Goal: Task Accomplishment & Management: Use online tool/utility

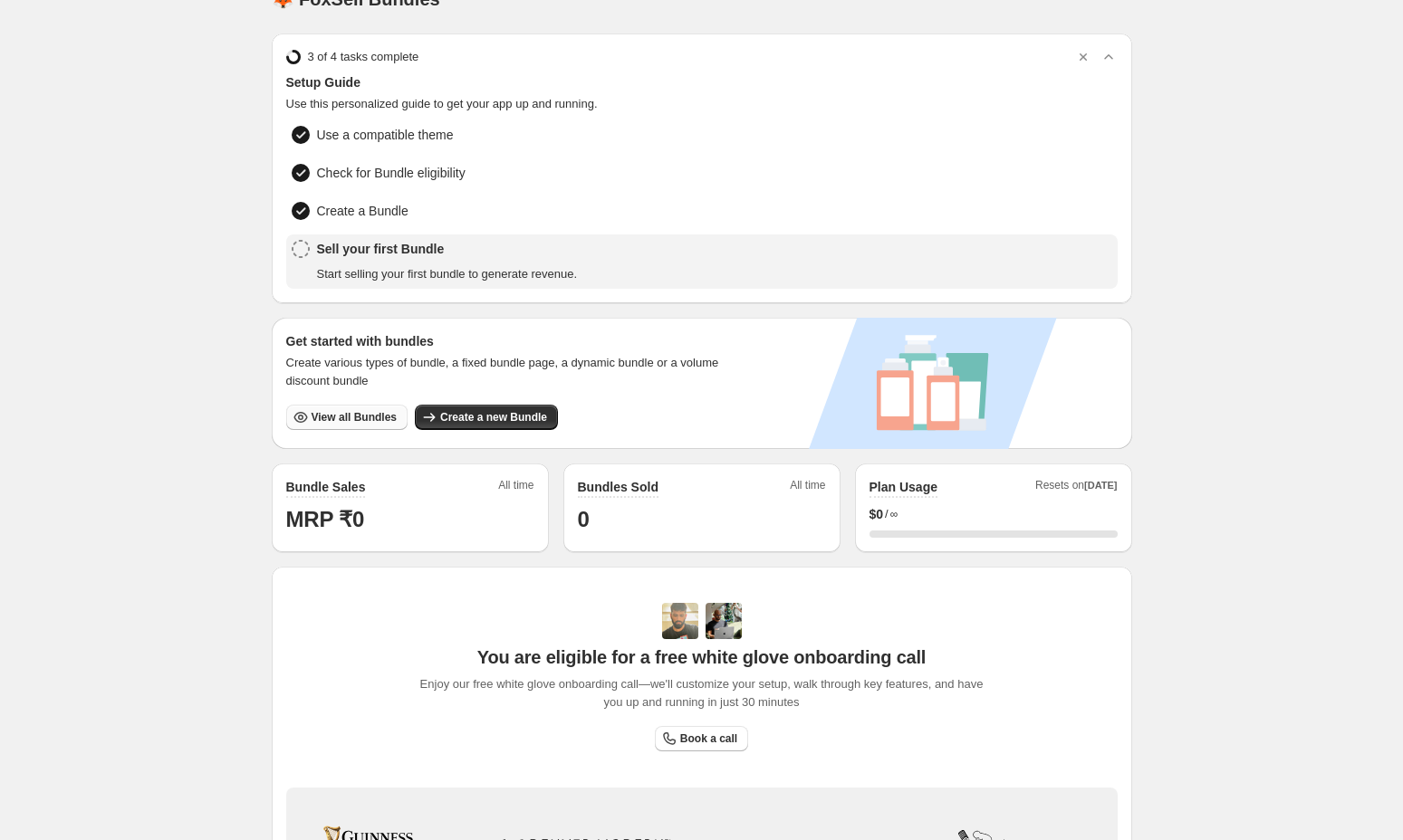
scroll to position [325, 0]
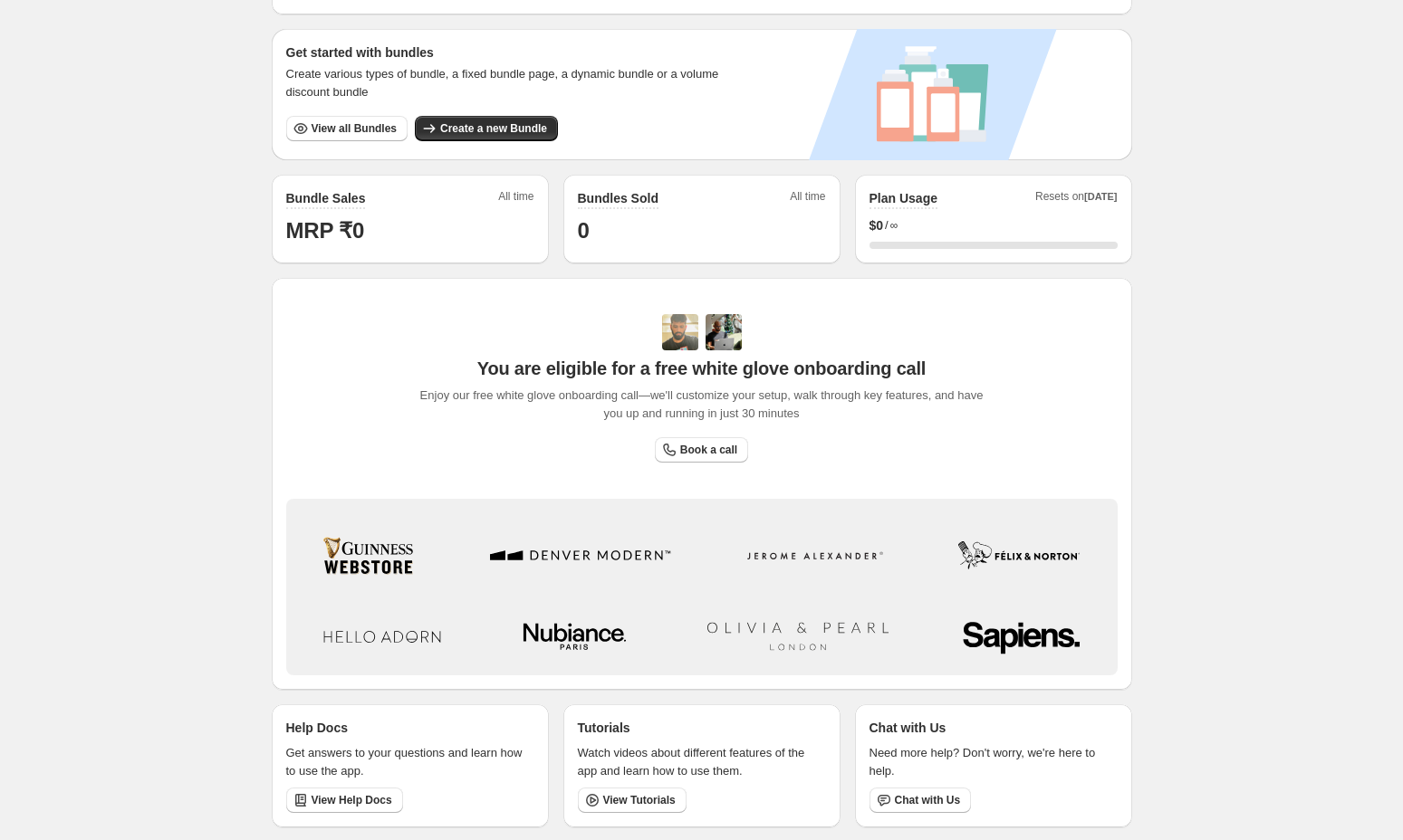
drag, startPoint x: 410, startPoint y: 544, endPoint x: 558, endPoint y: 658, distance: 186.8
click at [558, 658] on div "Brand/Logos/Horizontal + Surname Original" at bounding box center [702, 591] width 817 height 155
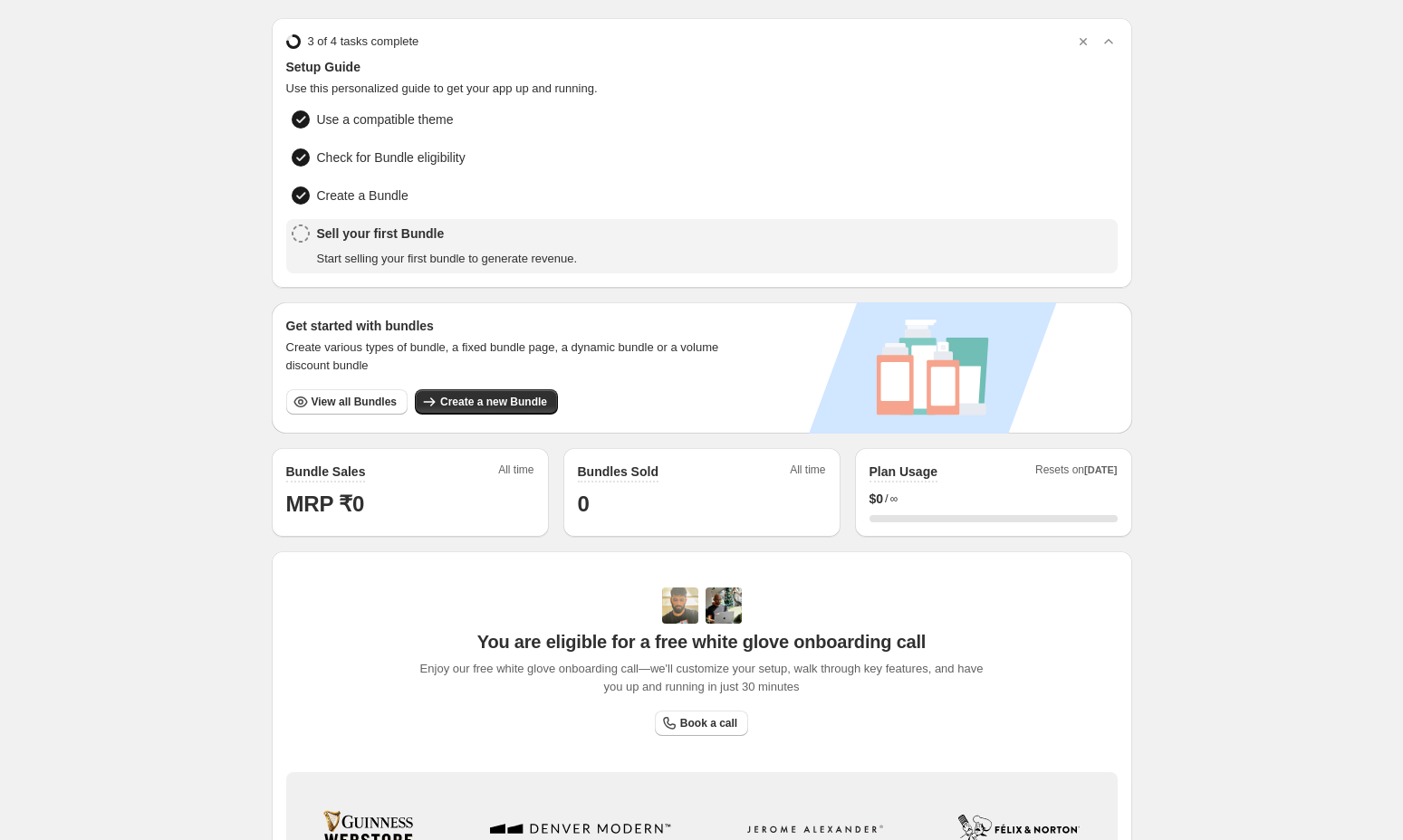
scroll to position [0, 0]
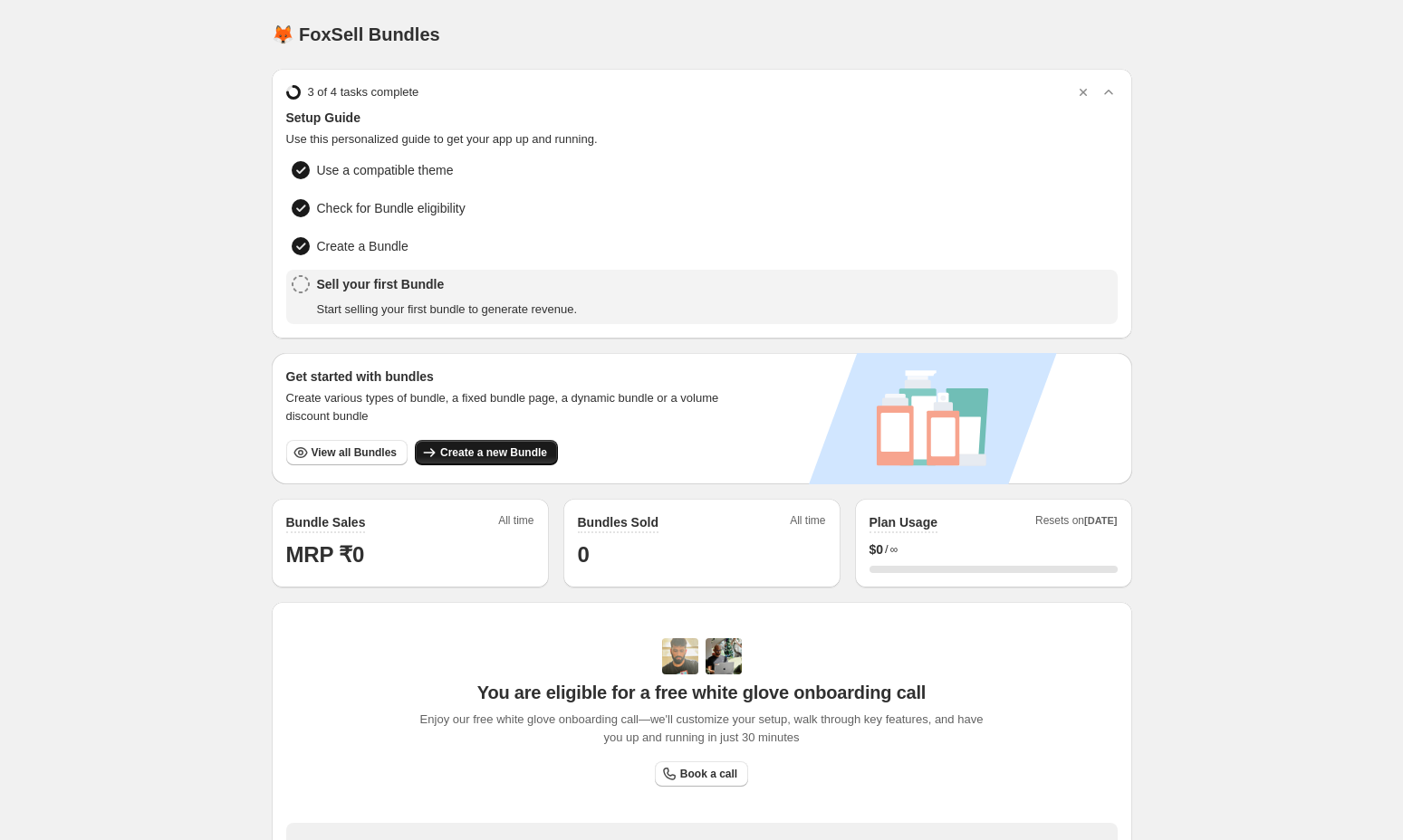
click at [461, 450] on span "Create a new Bundle" at bounding box center [493, 452] width 107 height 14
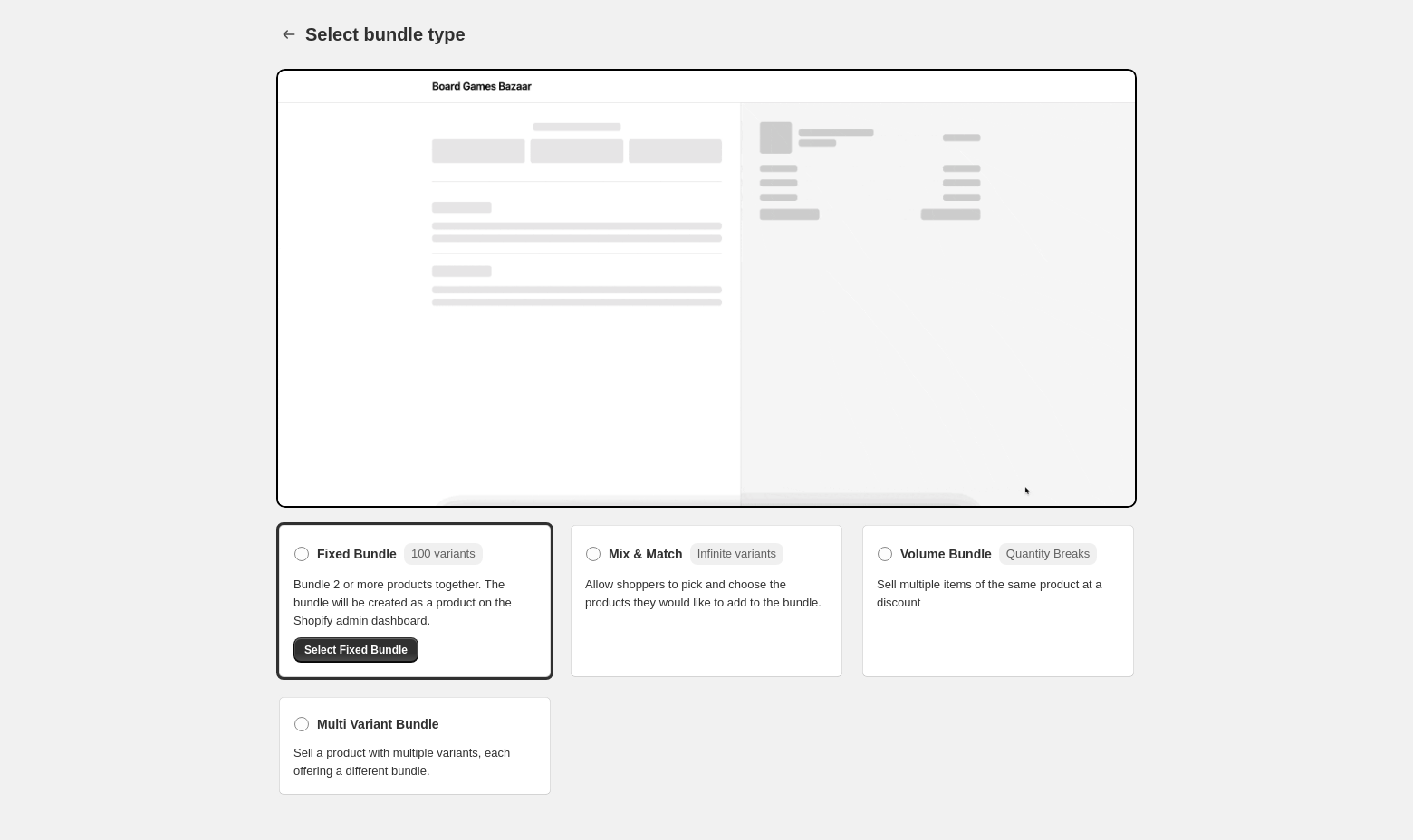
click at [771, 612] on span "Allow shoppers to pick and choose the products they would like to add to the bu…" at bounding box center [706, 594] width 242 height 36
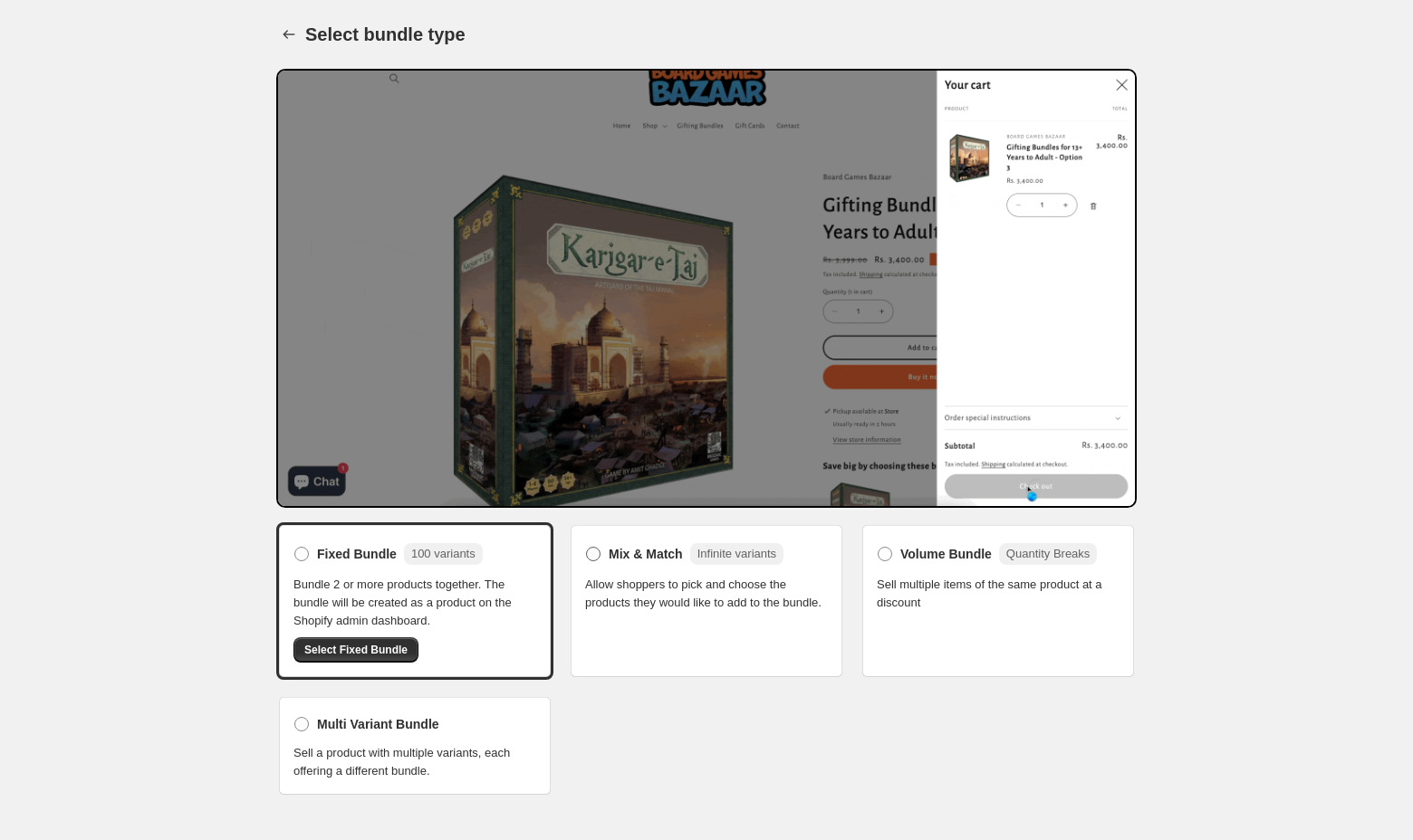
click at [675, 558] on span "Mix & Match" at bounding box center [646, 554] width 74 height 18
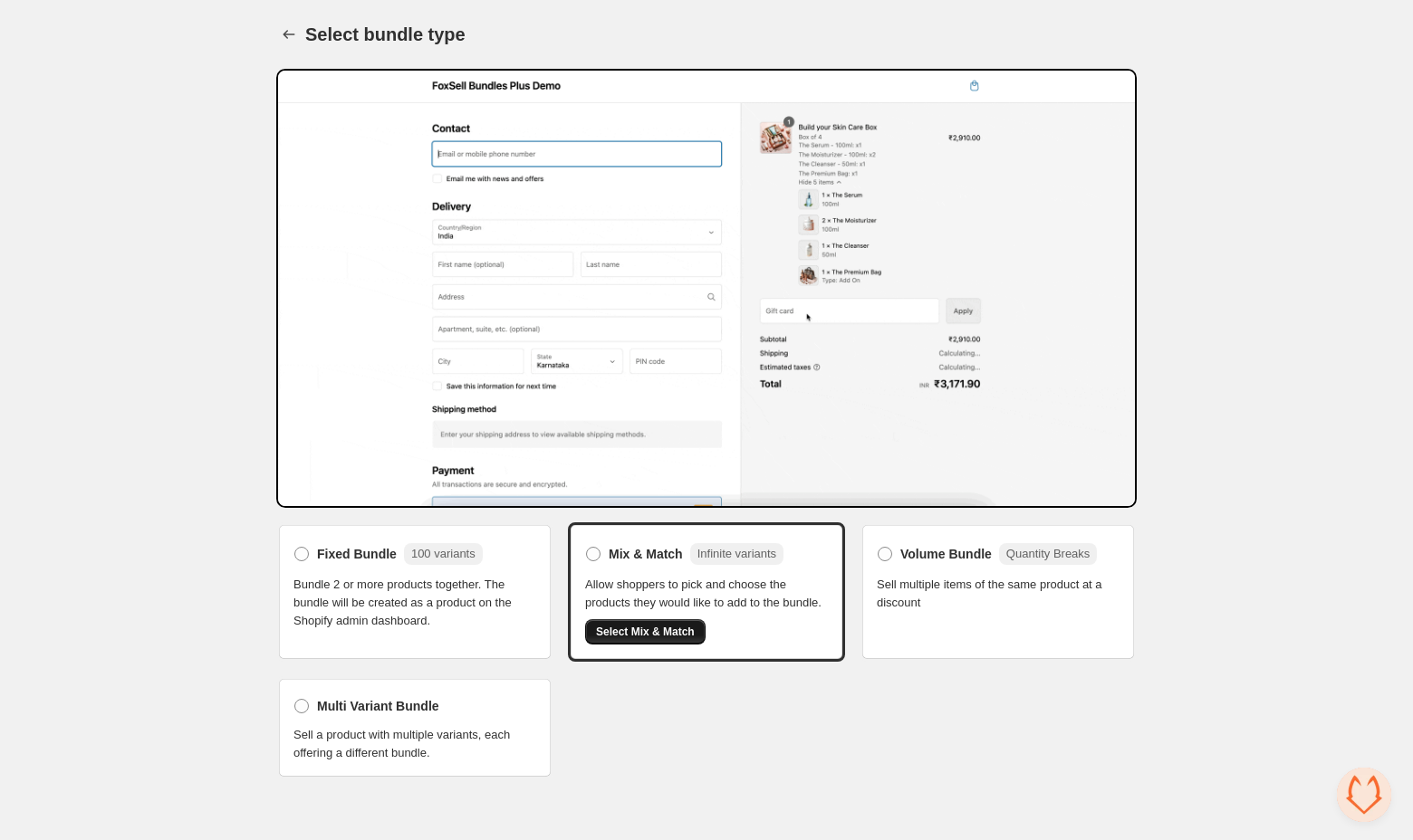
click at [653, 639] on span "Select Mix & Match" at bounding box center [646, 631] width 99 height 14
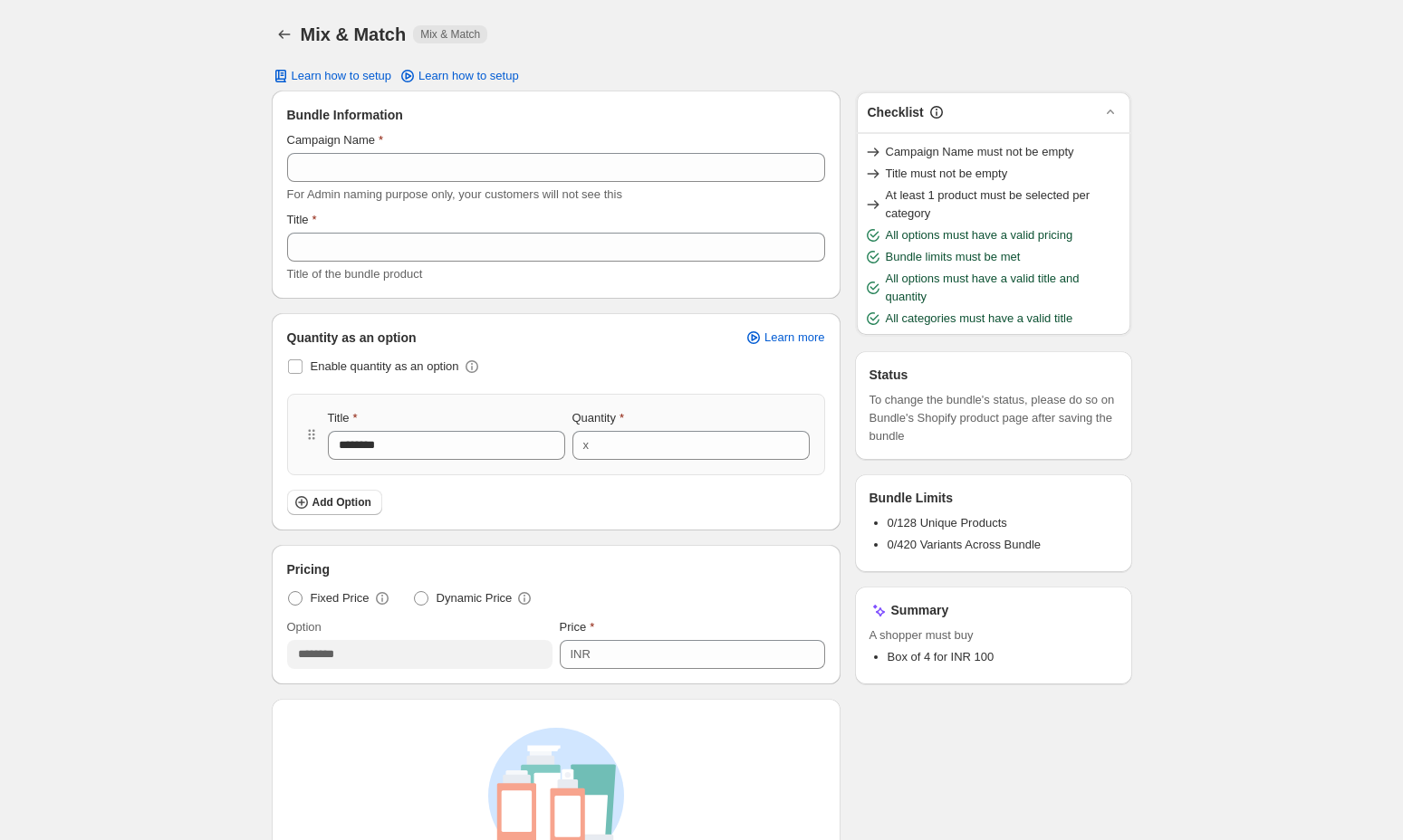
scroll to position [101, 0]
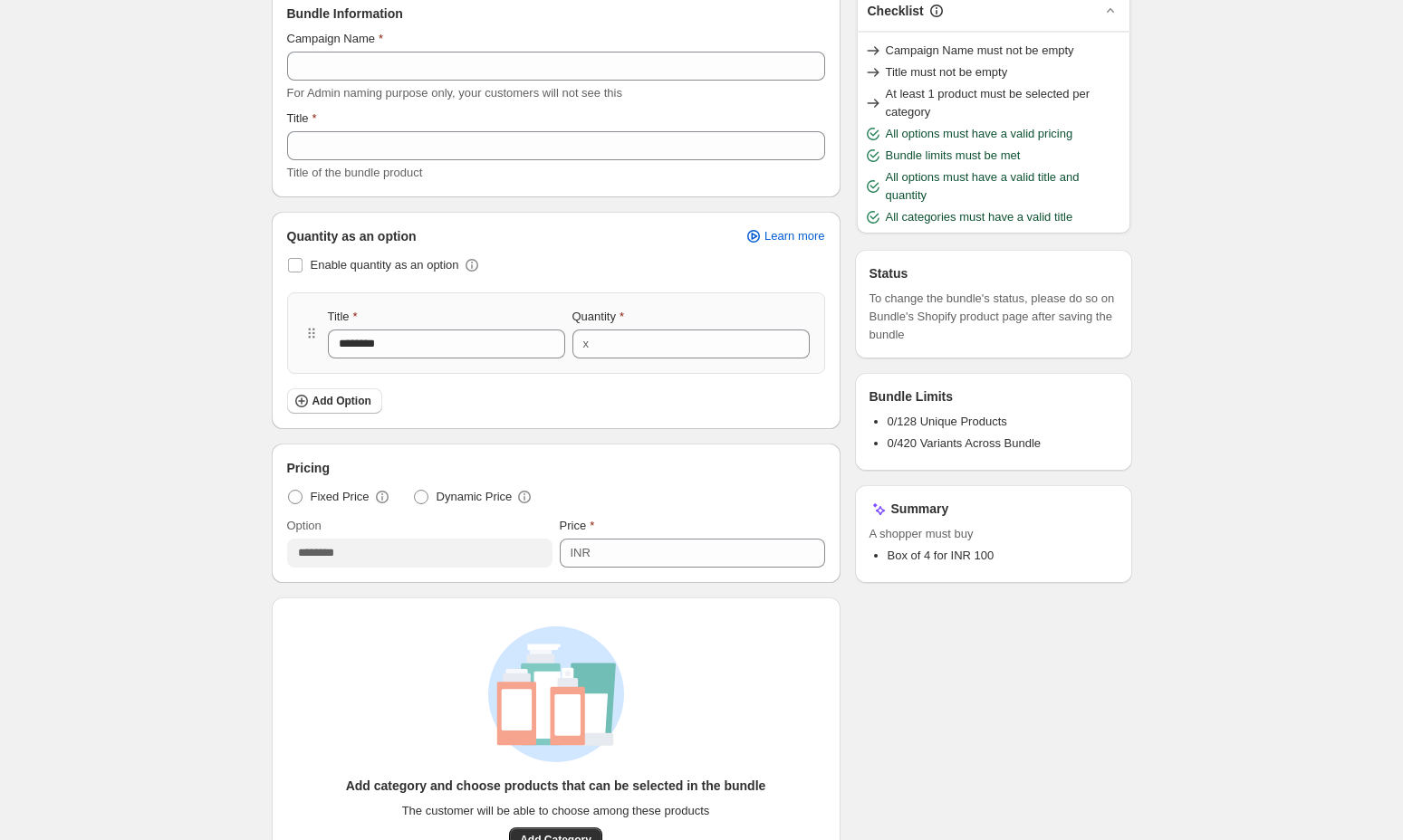
click at [322, 237] on span "Quantity as an option" at bounding box center [352, 236] width 129 height 18
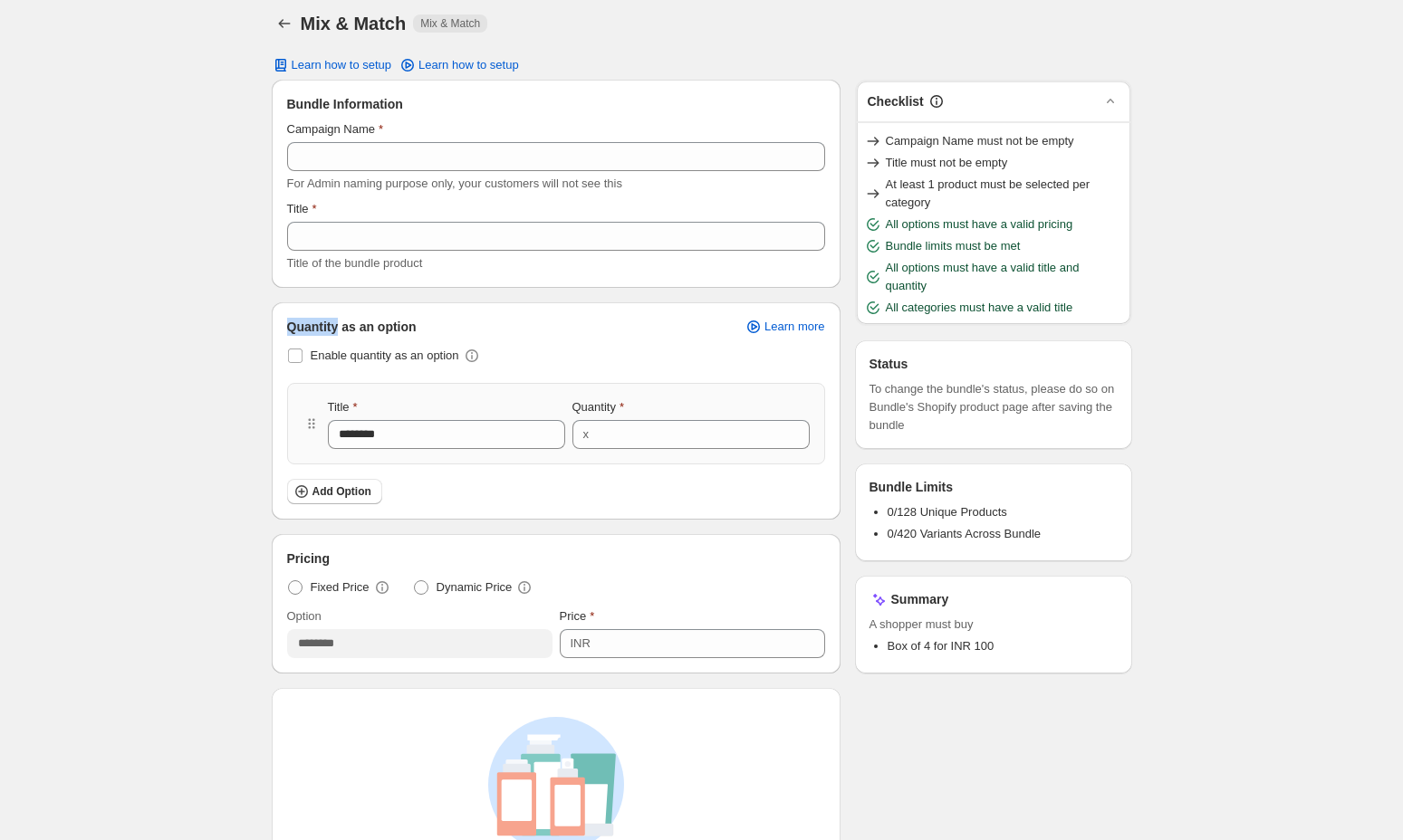
scroll to position [0, 0]
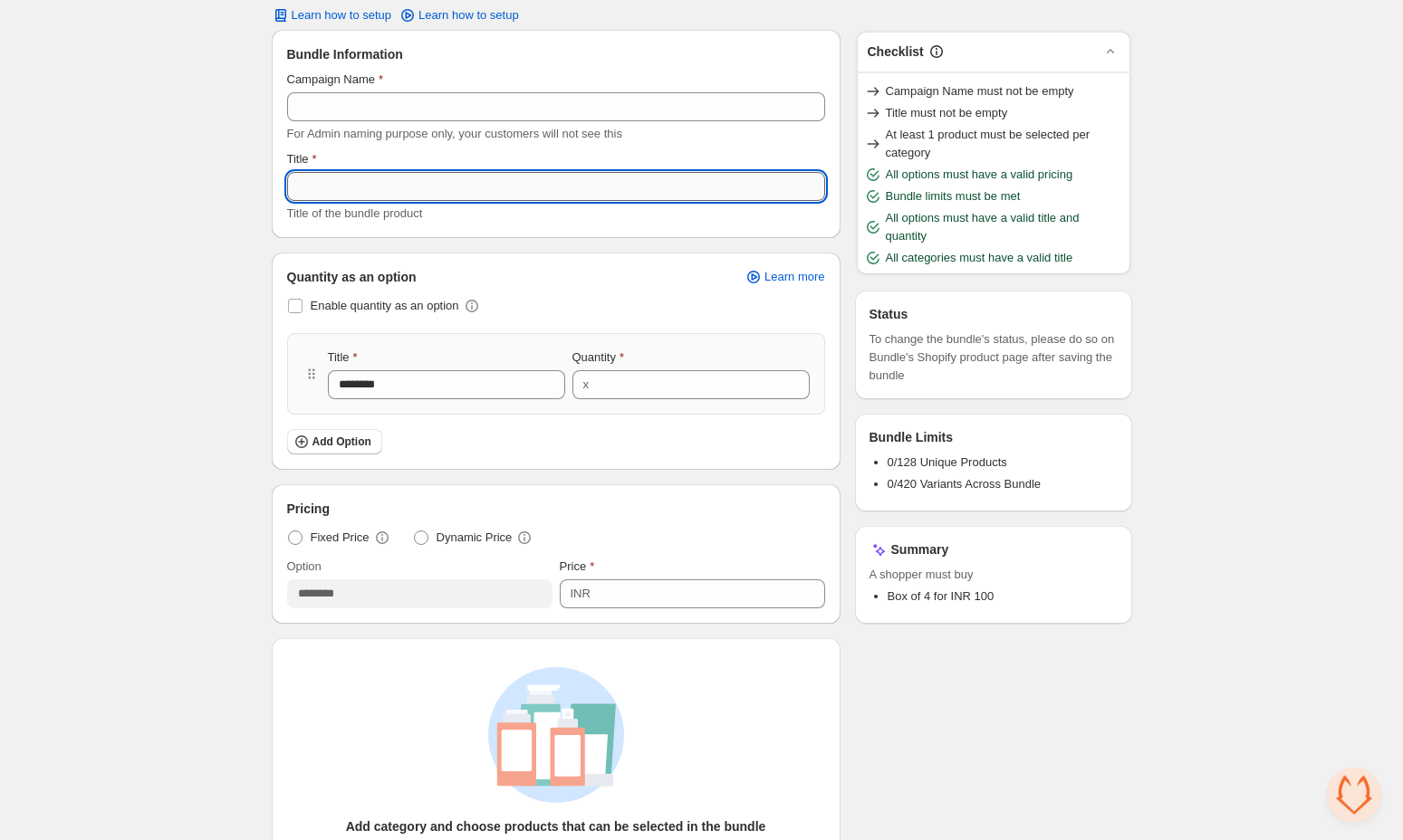
click at [382, 185] on input "Title" at bounding box center [556, 186] width 538 height 29
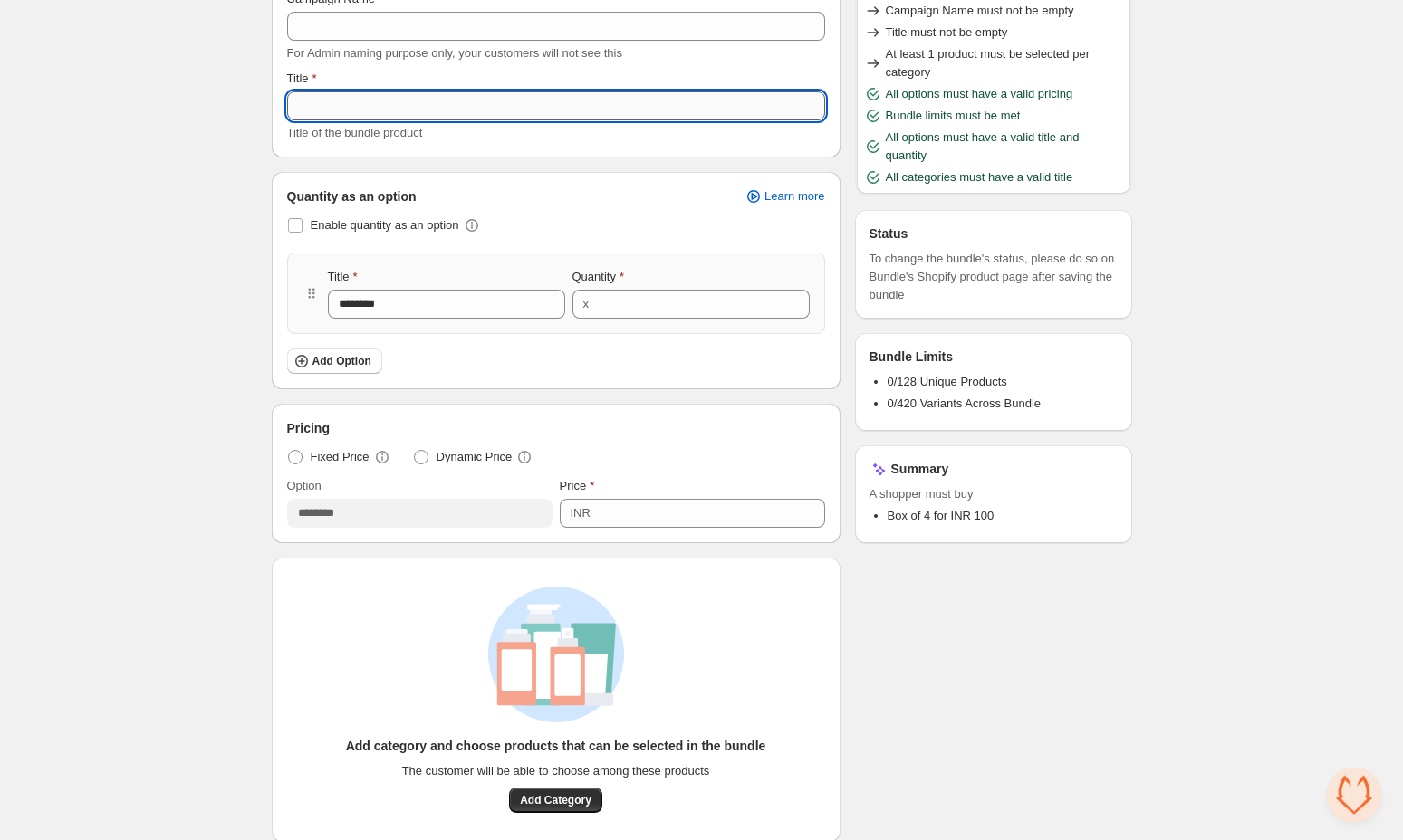
scroll to position [138, 0]
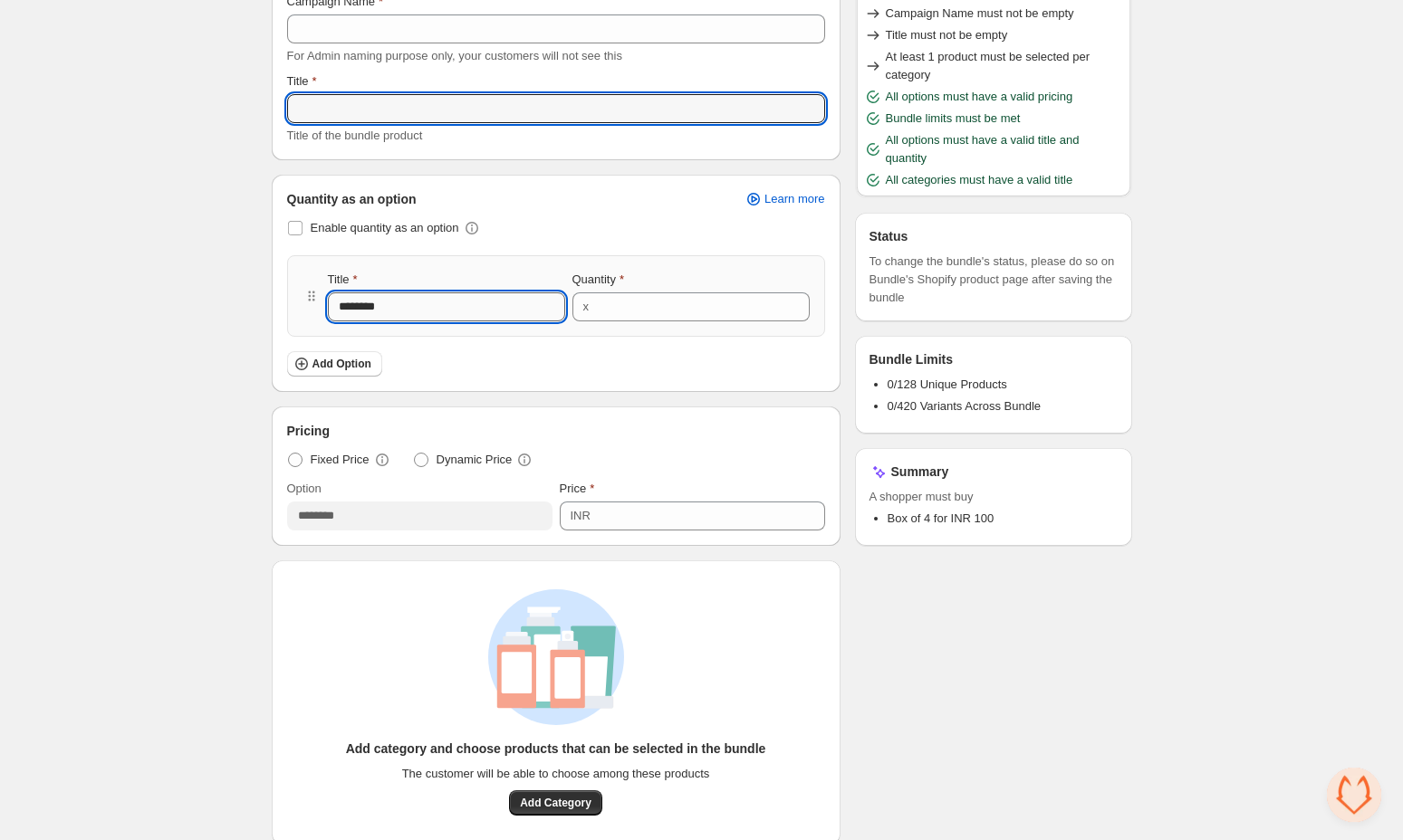
click at [424, 316] on input "********" at bounding box center [446, 307] width 238 height 29
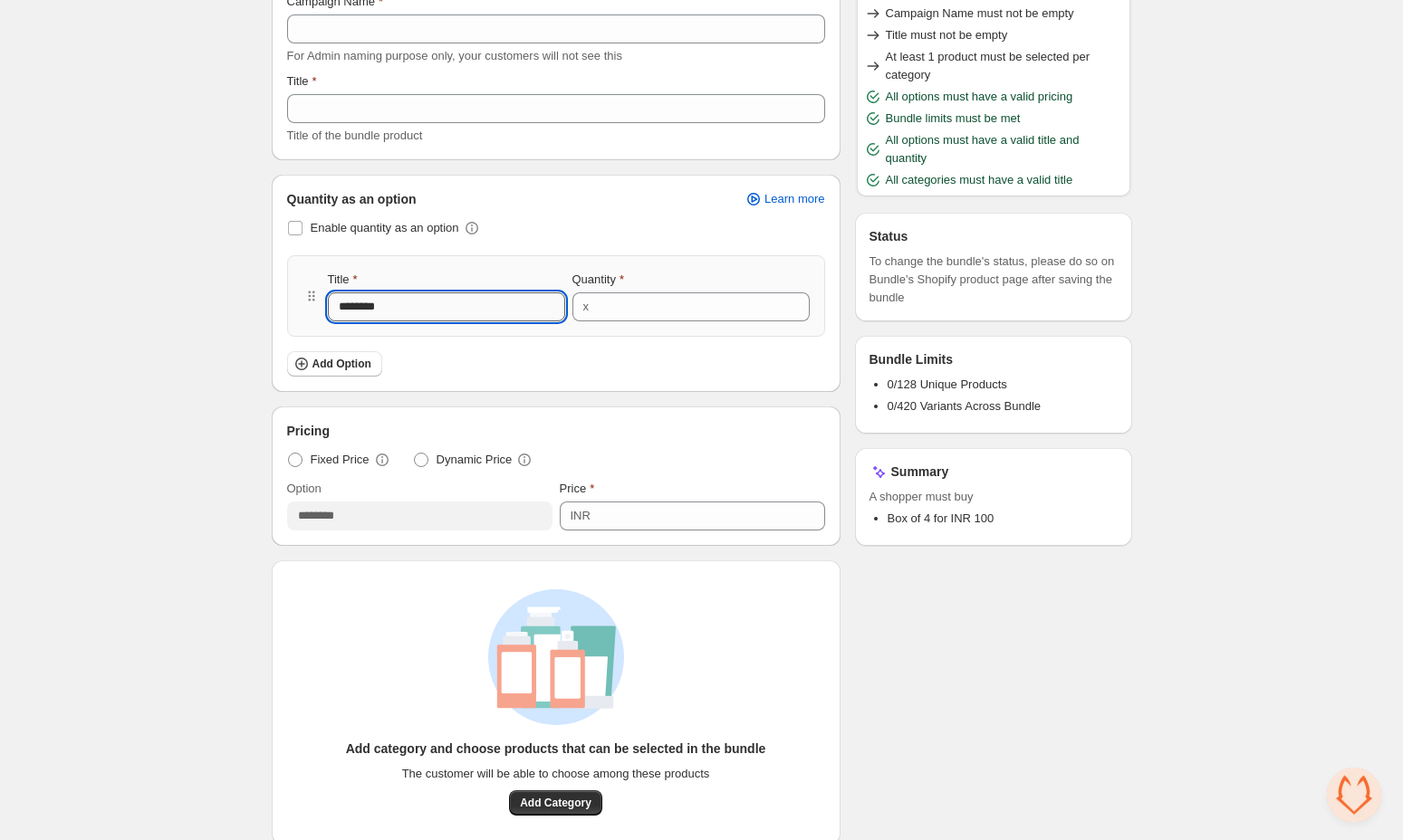
click at [424, 316] on input "********" at bounding box center [446, 307] width 238 height 29
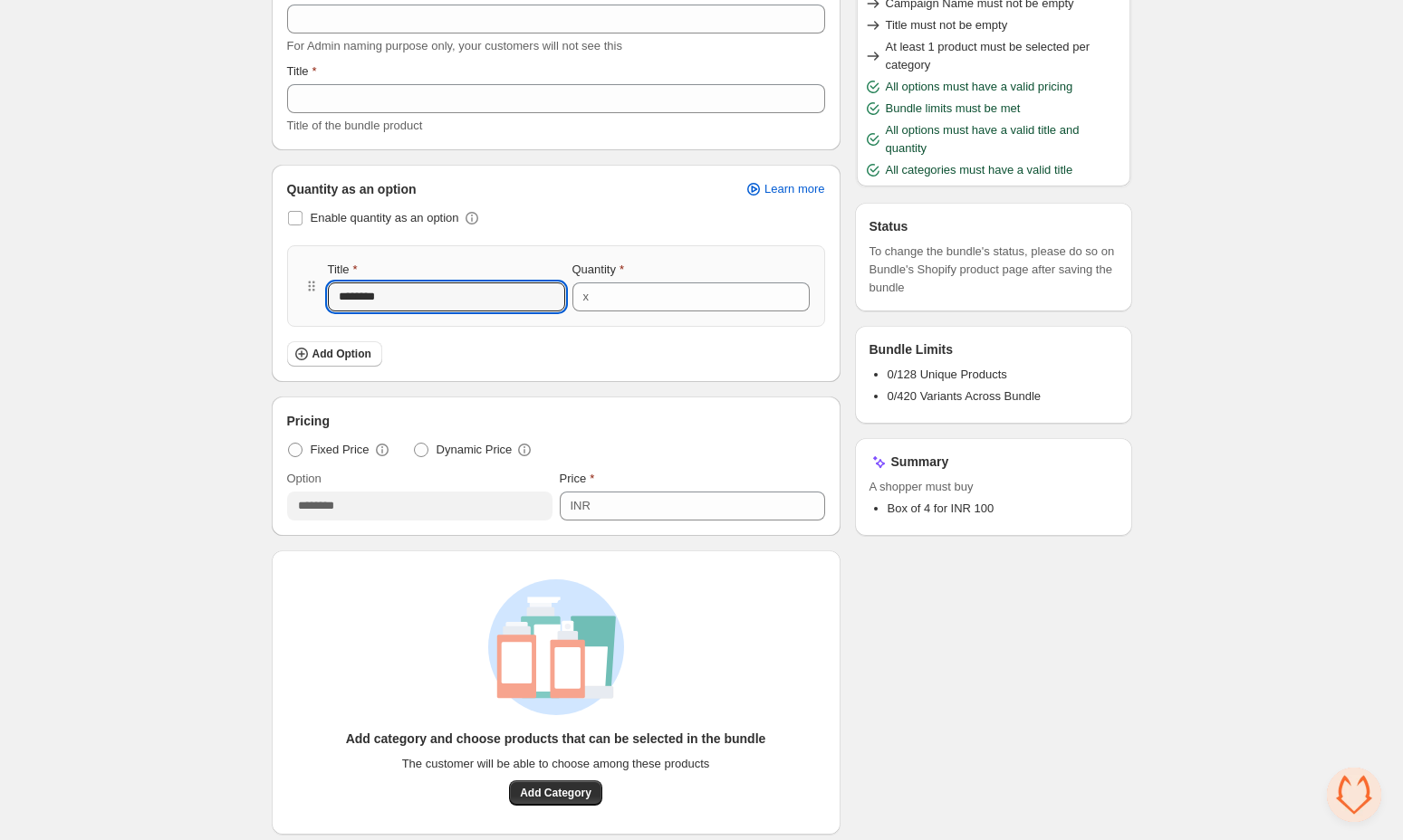
scroll to position [146, 0]
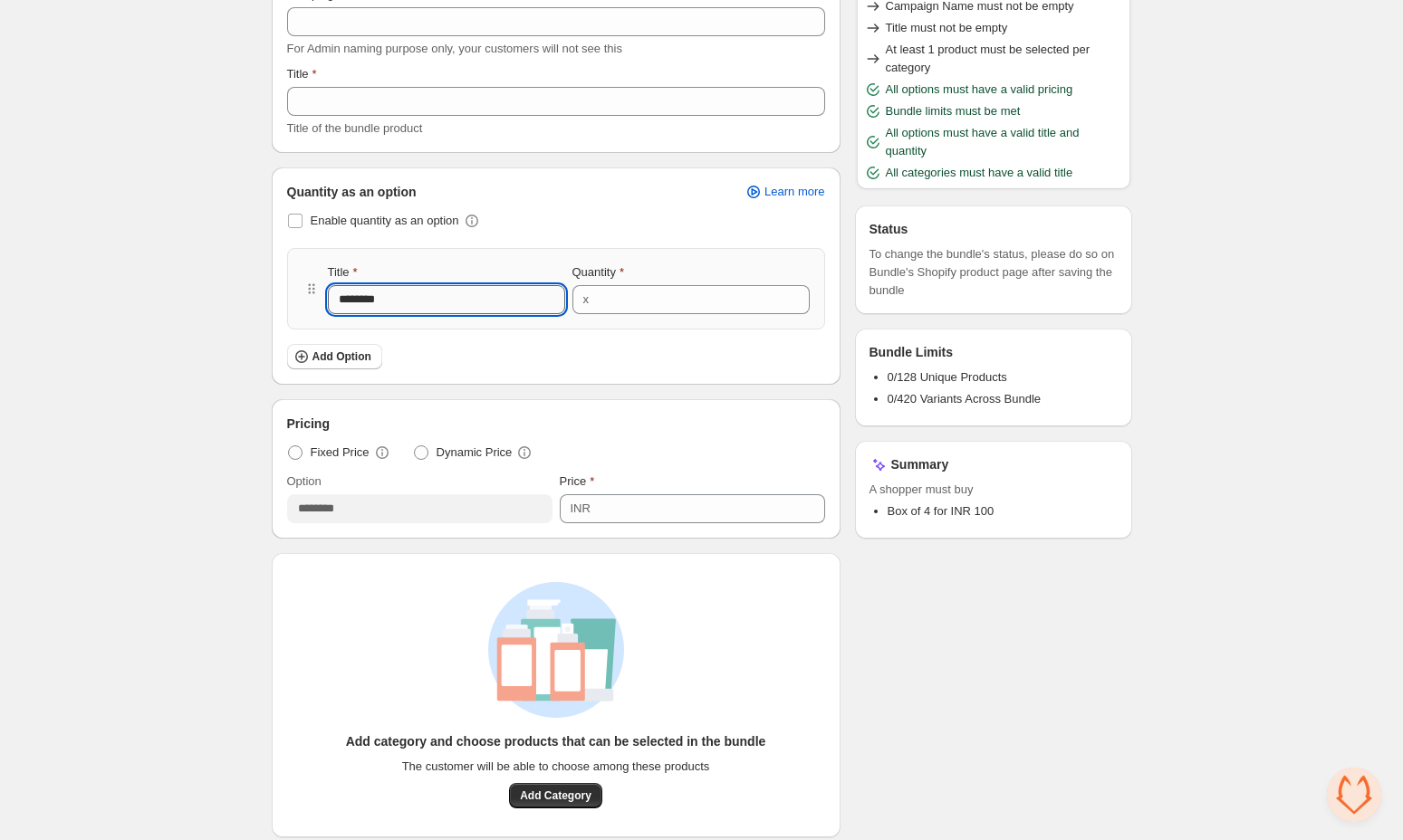
click at [386, 295] on input "********" at bounding box center [446, 299] width 238 height 29
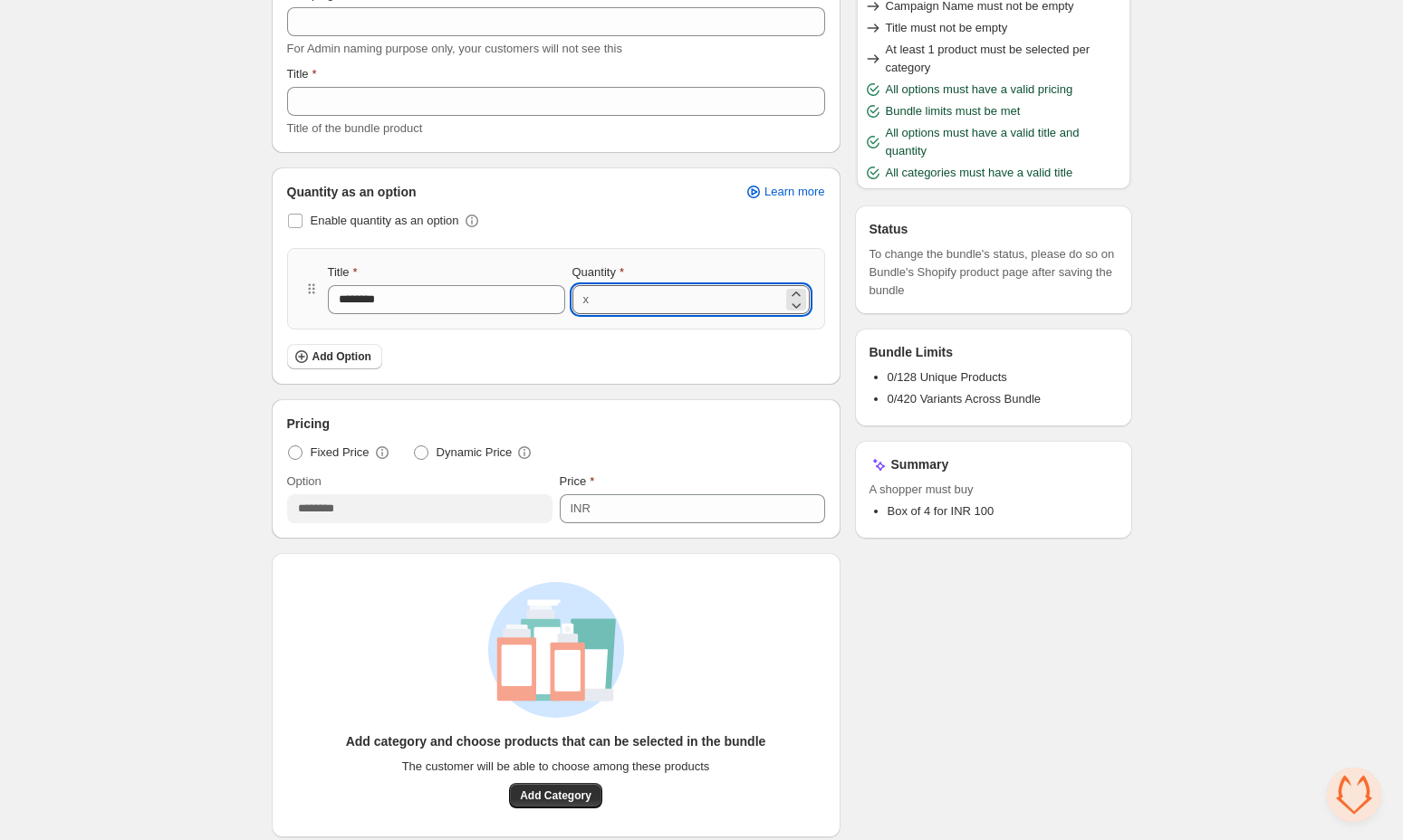
click at [610, 300] on input "*" at bounding box center [687, 299] width 188 height 29
click at [424, 221] on span "Enable quantity as an option" at bounding box center [384, 220] width 149 height 14
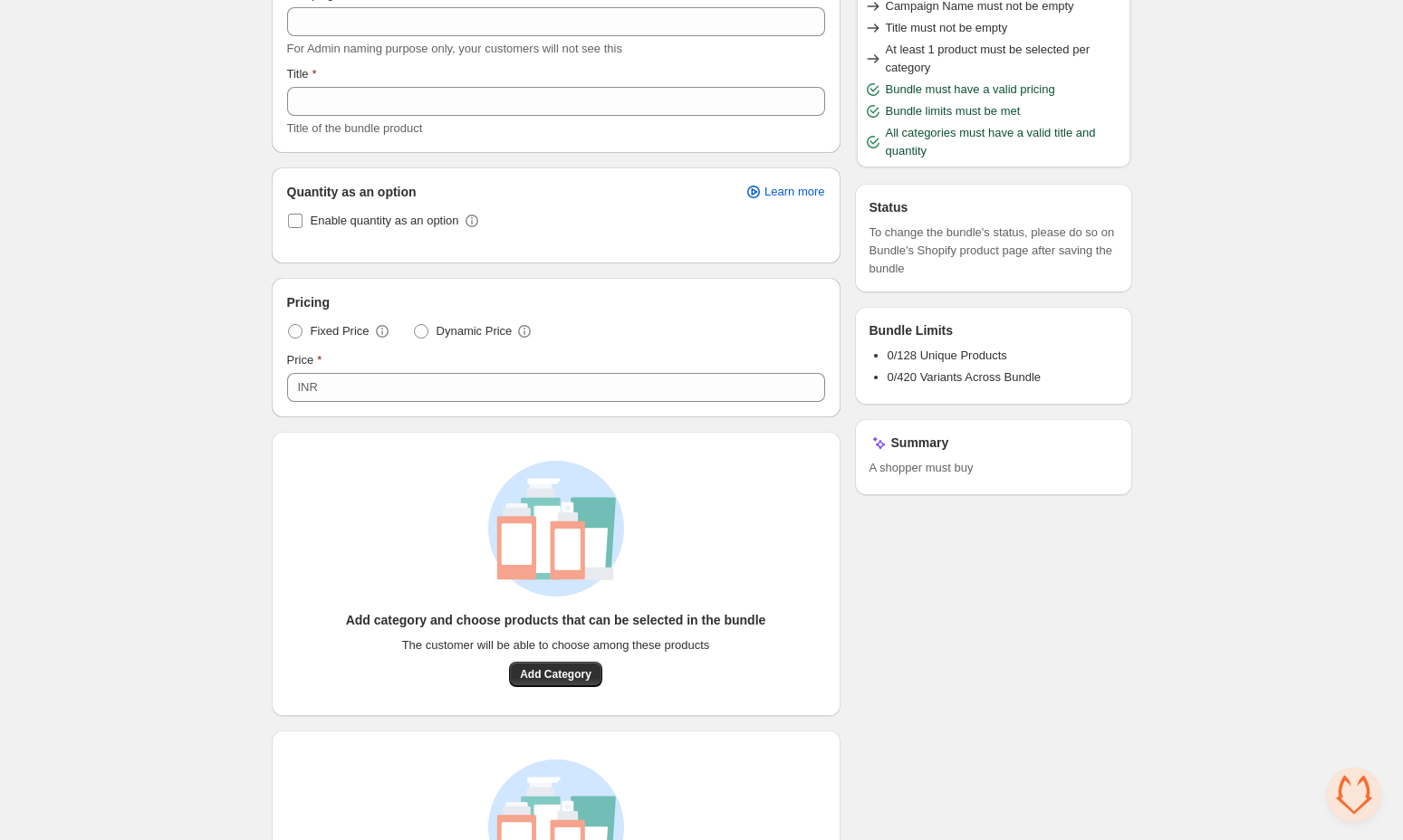
click at [435, 219] on span "Enable quantity as an option" at bounding box center [384, 220] width 149 height 14
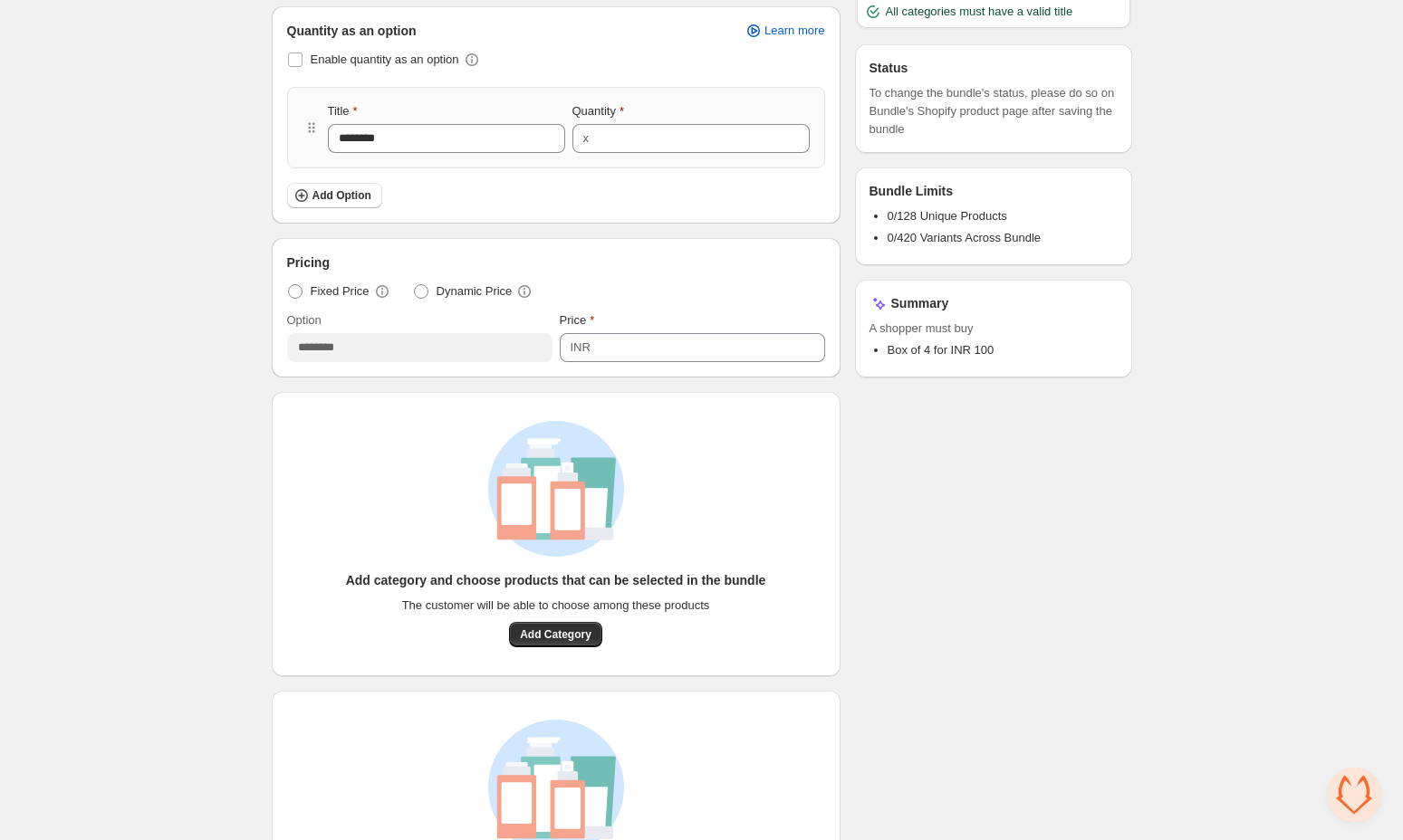
scroll to position [297, 0]
